Goal: Transaction & Acquisition: Download file/media

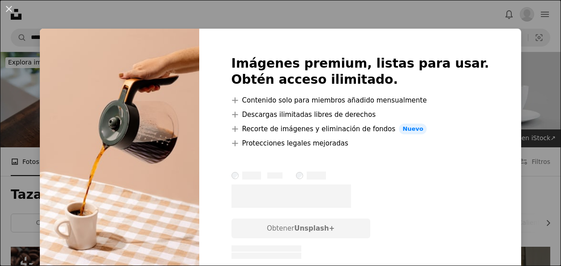
scroll to position [2193, 0]
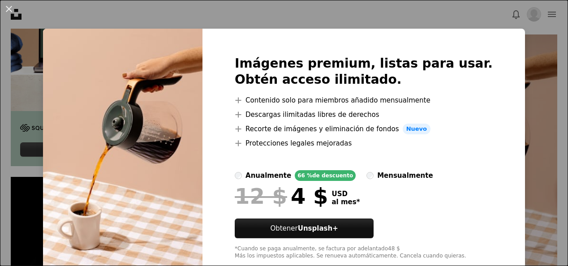
click at [508, 184] on div "An X shape Imágenes premium, listas para usar. Obtén acceso ilimitado. A plus s…" at bounding box center [284, 133] width 568 height 266
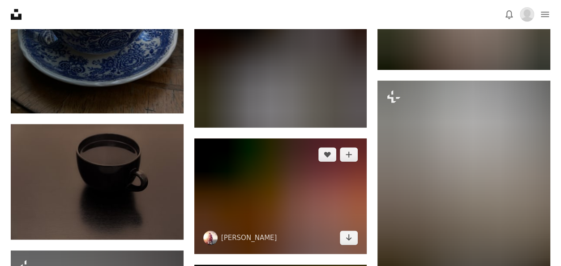
scroll to position [12129, 0]
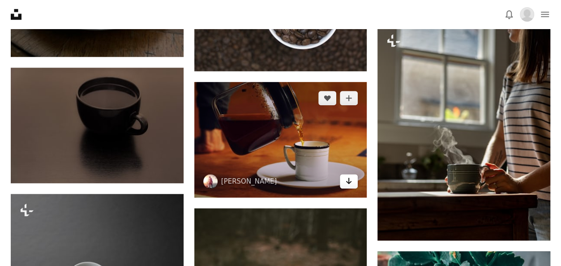
click at [347, 176] on icon "Arrow pointing down" at bounding box center [348, 180] width 7 height 11
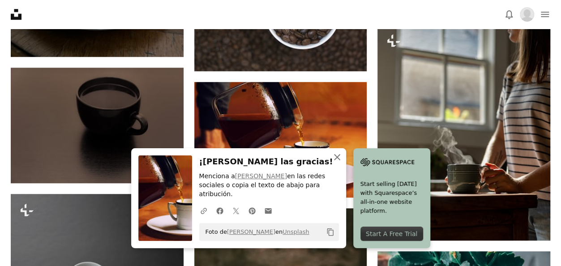
click at [339, 162] on icon "An X shape" at bounding box center [337, 157] width 11 height 11
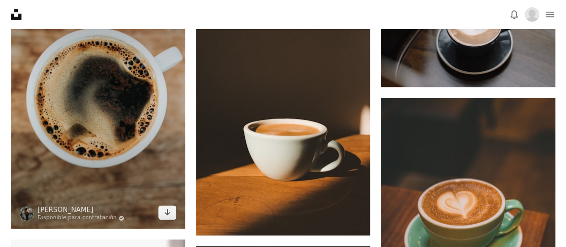
scroll to position [537, 0]
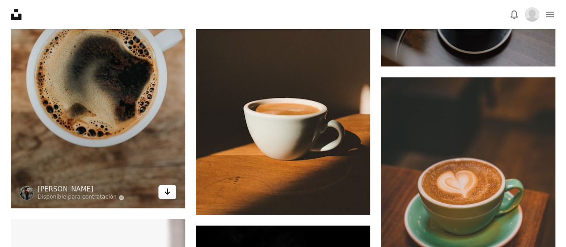
click at [168, 192] on icon "Descargar" at bounding box center [167, 191] width 6 height 6
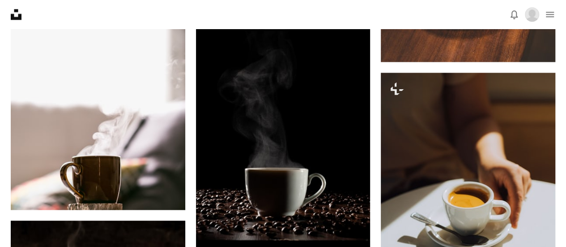
scroll to position [761, 0]
